Goal: Information Seeking & Learning: Find specific fact

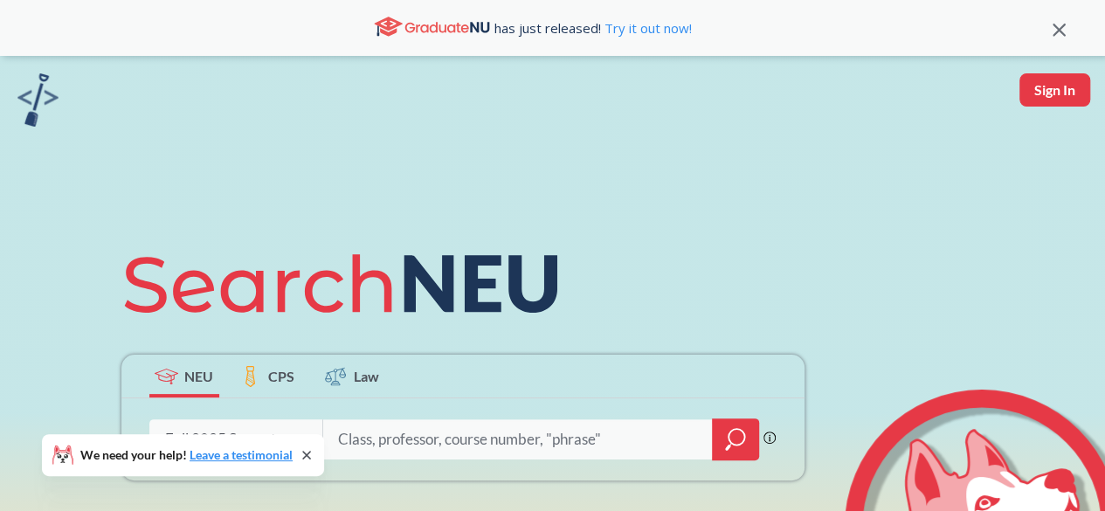
click at [312, 455] on icon at bounding box center [307, 455] width 14 height 14
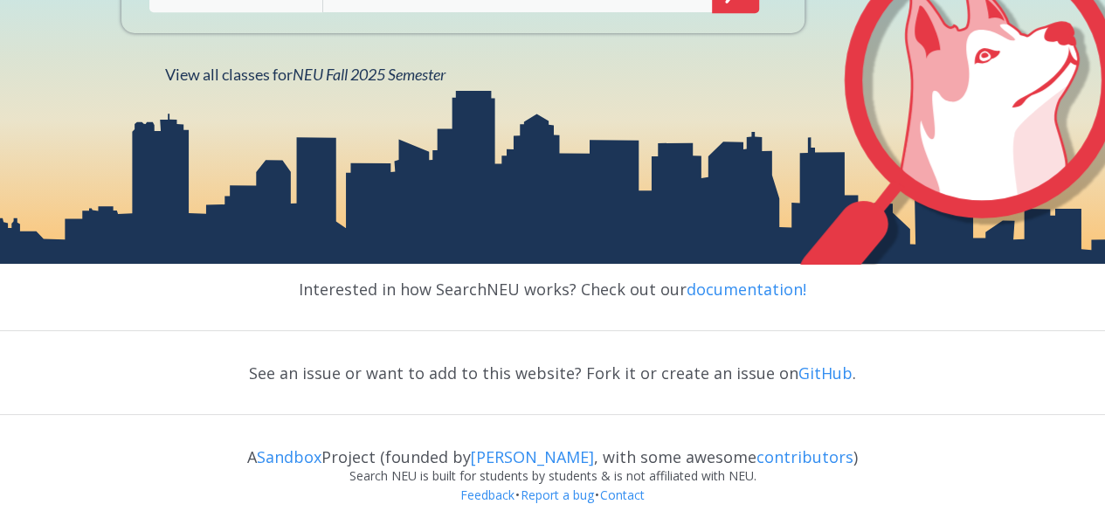
scroll to position [185, 0]
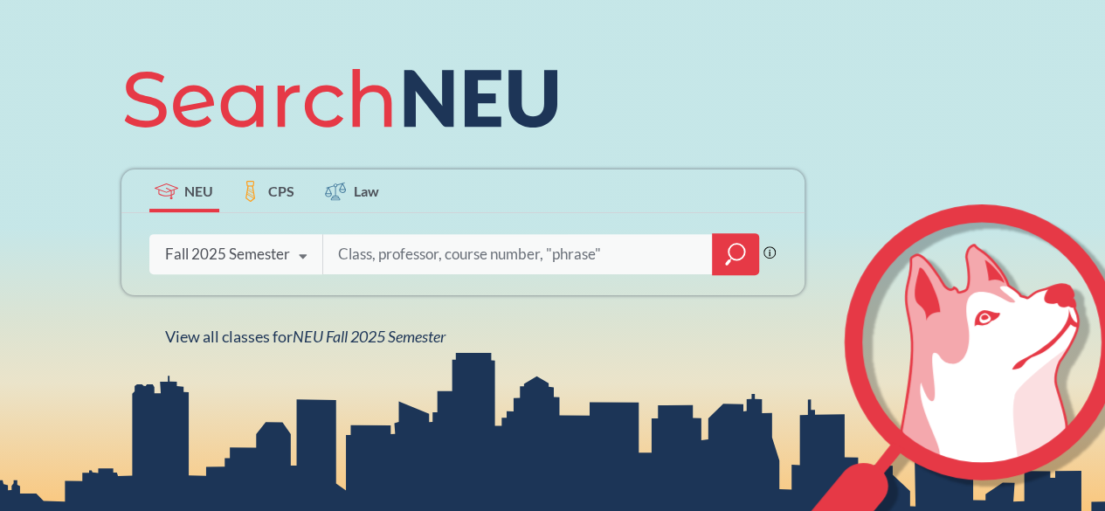
click at [475, 238] on input "search" at bounding box center [517, 254] width 363 height 37
type input "OR 6205"
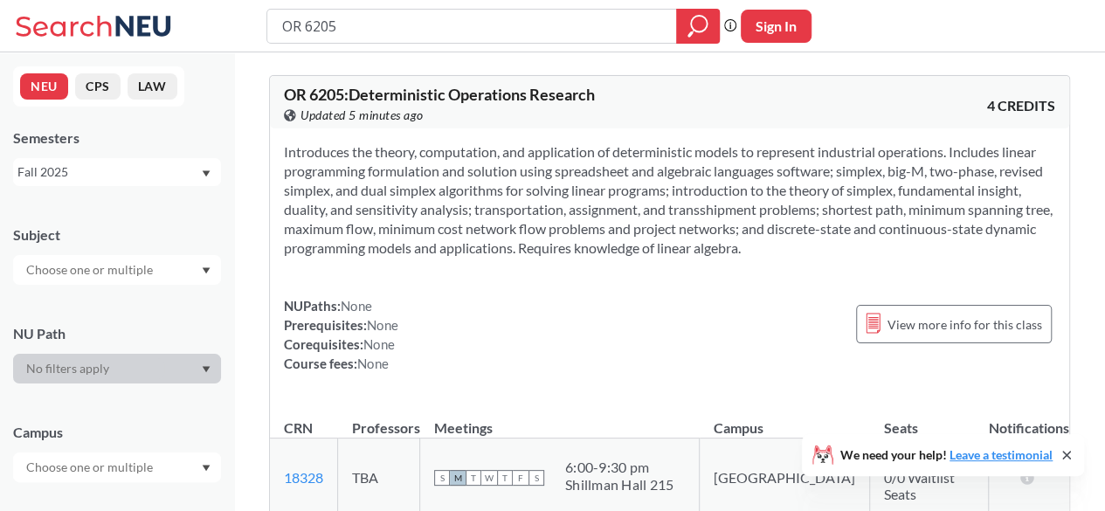
drag, startPoint x: 304, startPoint y: 24, endPoint x: 349, endPoint y: 40, distance: 48.4
click at [349, 40] on input "OR 6205" at bounding box center [471, 26] width 383 height 30
type input "OR 7945"
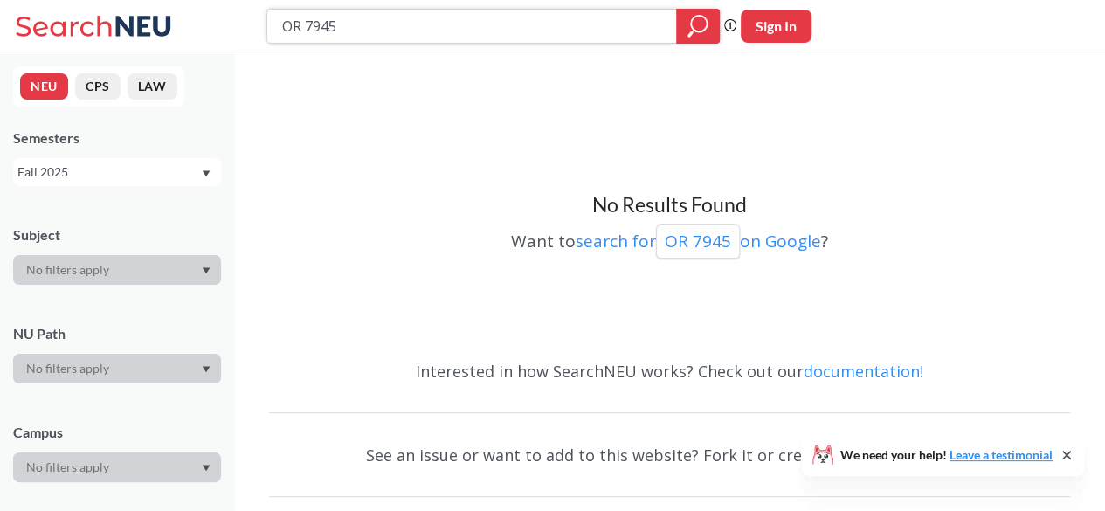
drag, startPoint x: 369, startPoint y: 30, endPoint x: 250, endPoint y: 28, distance: 119.7
click at [250, 28] on div "OR 7945 Phrase search guarantees the exact search appears in the results. Ex. I…" at bounding box center [552, 26] width 1105 height 52
type input "OR 7945"
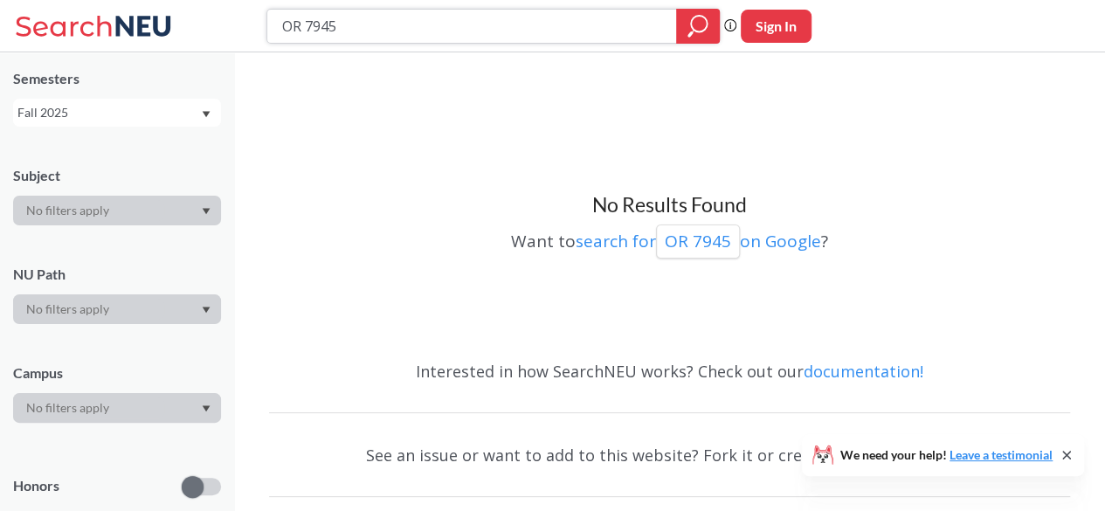
scroll to position [87, 0]
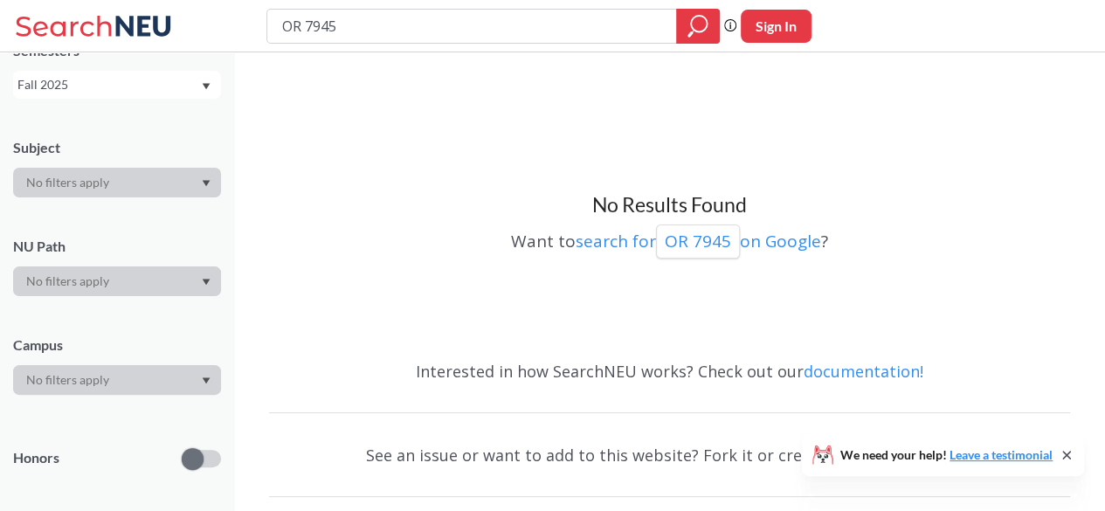
click at [316, 227] on div "Want to search for OR 7945 on Google ?" at bounding box center [669, 238] width 801 height 40
